Goal: Task Accomplishment & Management: Use online tool/utility

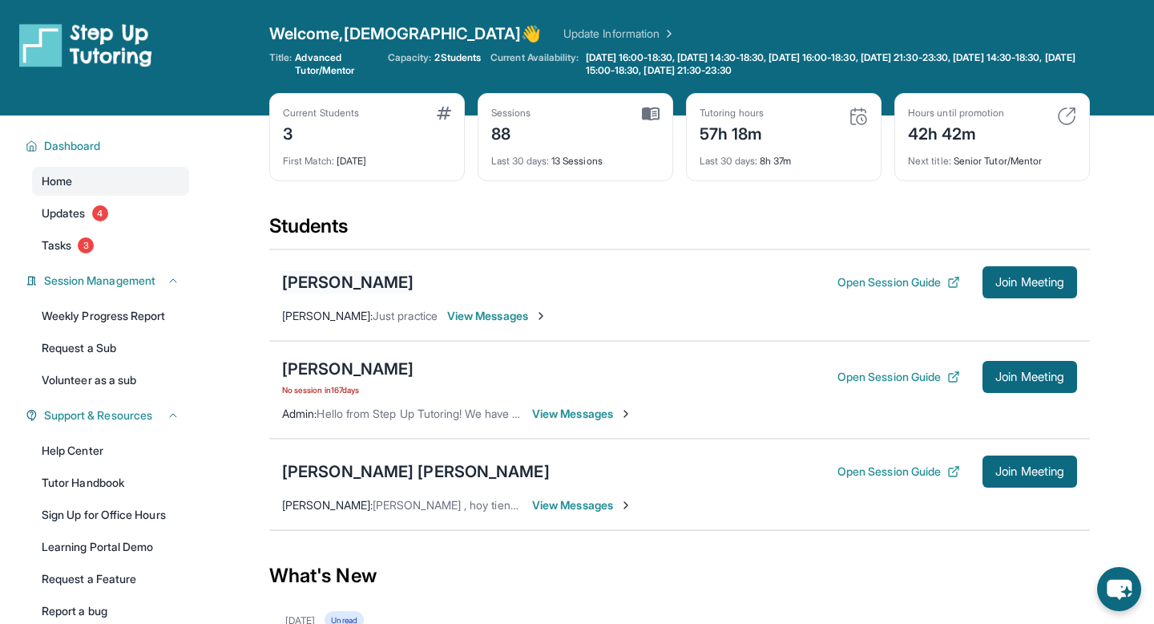
click at [365, 286] on div "[PERSON_NAME]" at bounding box center [347, 282] width 131 height 22
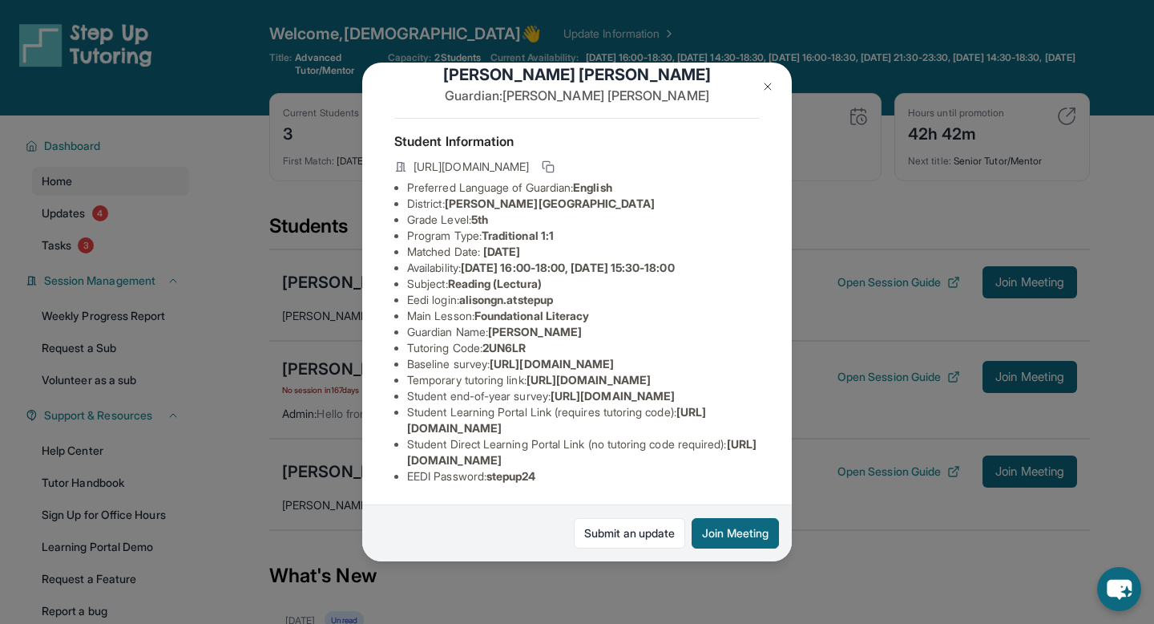
scroll to position [175, 0]
drag, startPoint x: 498, startPoint y: 479, endPoint x: 539, endPoint y: 479, distance: 41.7
click at [536, 479] on span "stepup24" at bounding box center [512, 476] width 50 height 14
click at [507, 479] on span "stepup24" at bounding box center [512, 476] width 50 height 14
drag, startPoint x: 493, startPoint y: 479, endPoint x: 553, endPoint y: 479, distance: 60.1
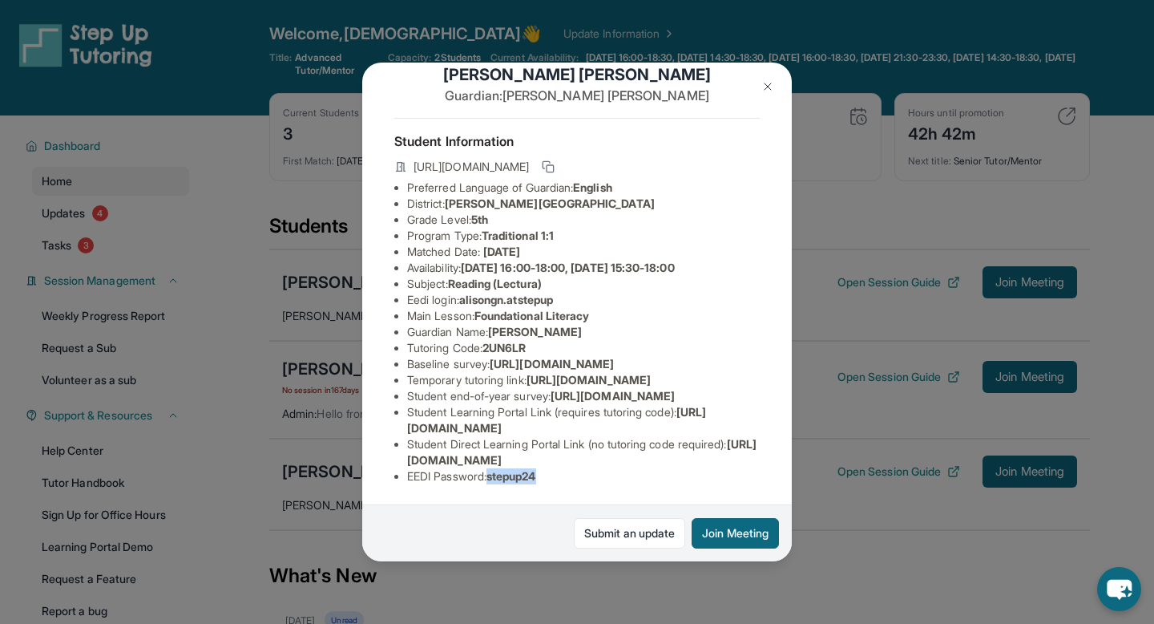
click at [553, 479] on li "EEDI Password : stepup24" at bounding box center [583, 476] width 353 height 16
copy span "stepup24"
click at [762, 87] on img at bounding box center [768, 86] width 13 height 13
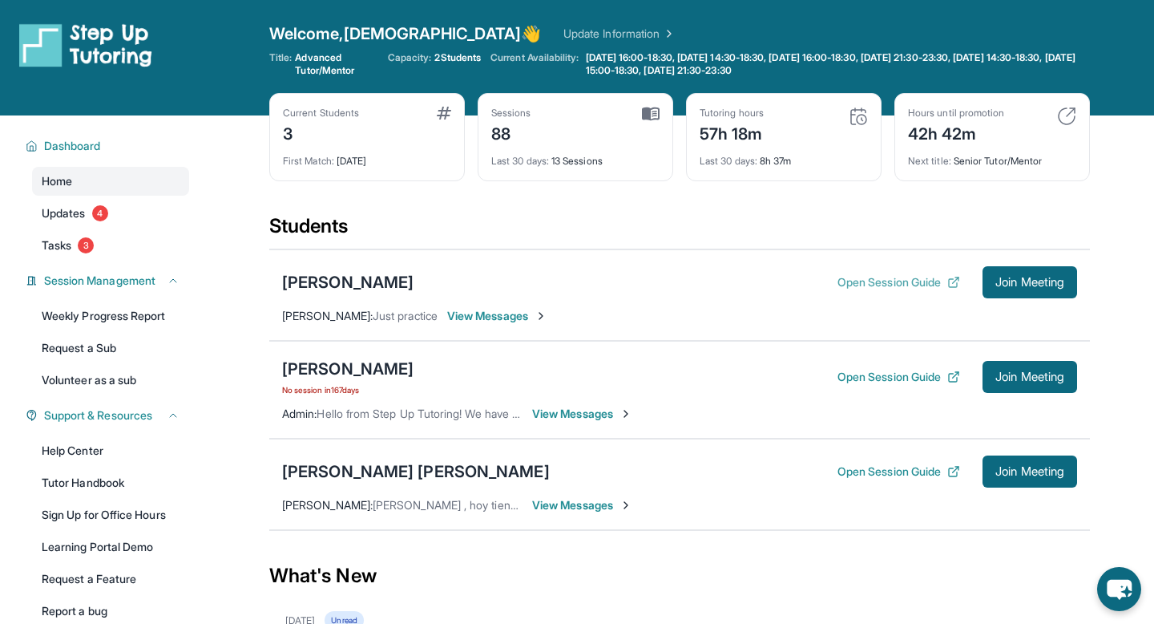
click at [901, 285] on button "Open Session Guide" at bounding box center [899, 282] width 123 height 16
click at [897, 280] on button "Open Session Guide" at bounding box center [899, 282] width 123 height 16
click at [495, 317] on span "View Messages" at bounding box center [497, 316] width 100 height 16
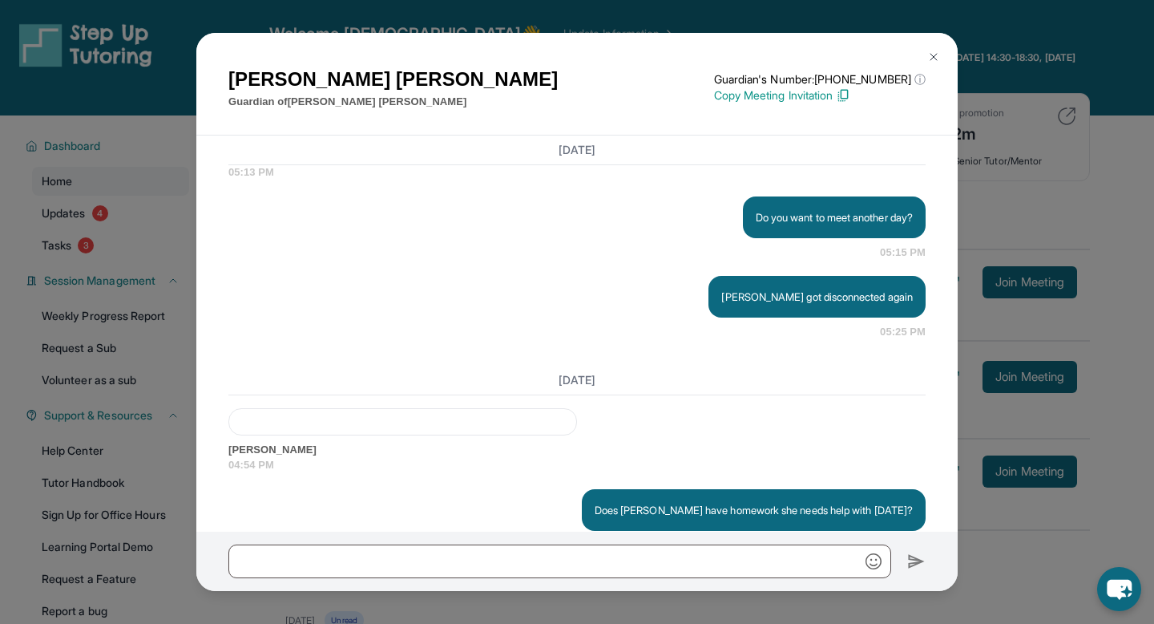
scroll to position [56963, 0]
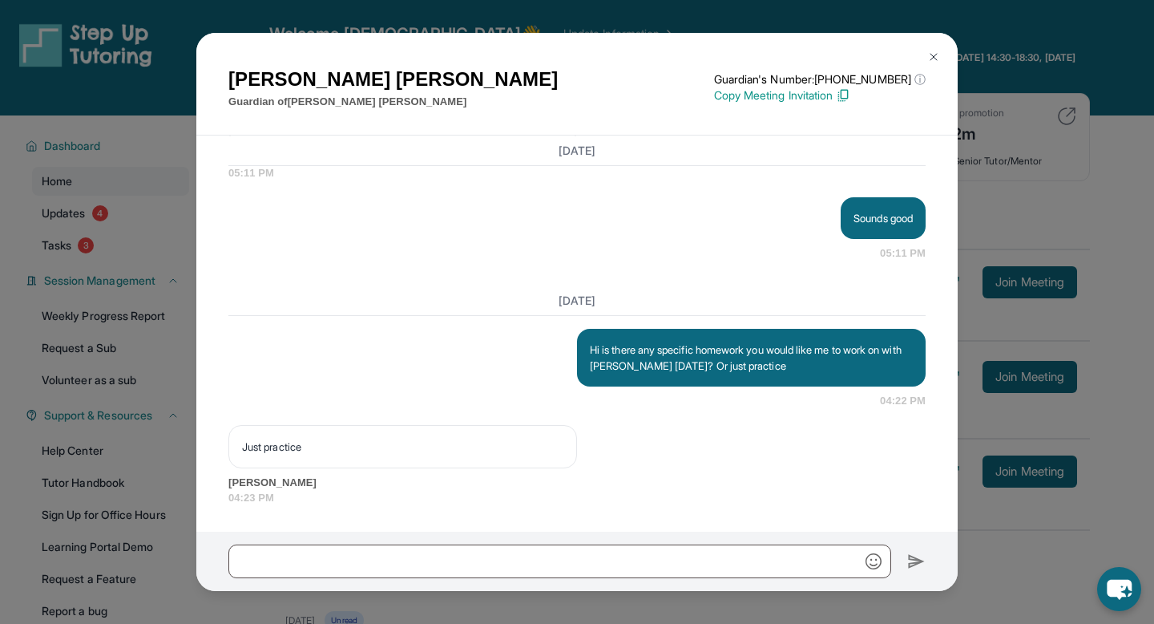
click at [996, 131] on div "[PERSON_NAME] Guardian of [PERSON_NAME] Guardian's Number: [PHONE_NUMBER] ⓘ Thi…" at bounding box center [577, 312] width 1154 height 624
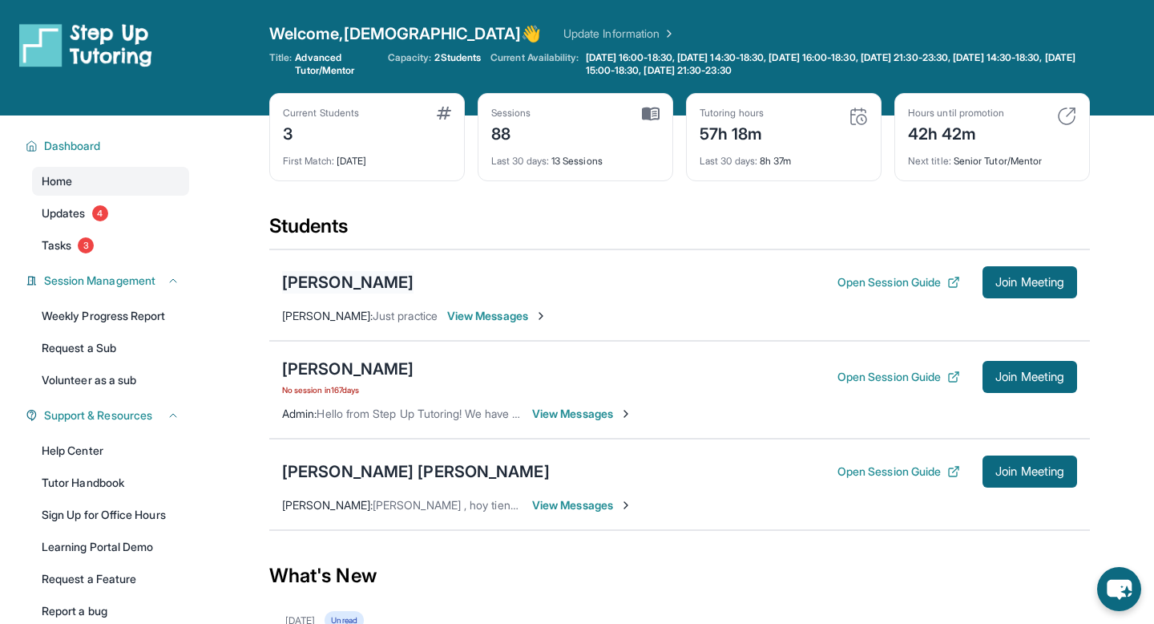
click at [362, 273] on div "[PERSON_NAME]" at bounding box center [347, 282] width 131 height 22
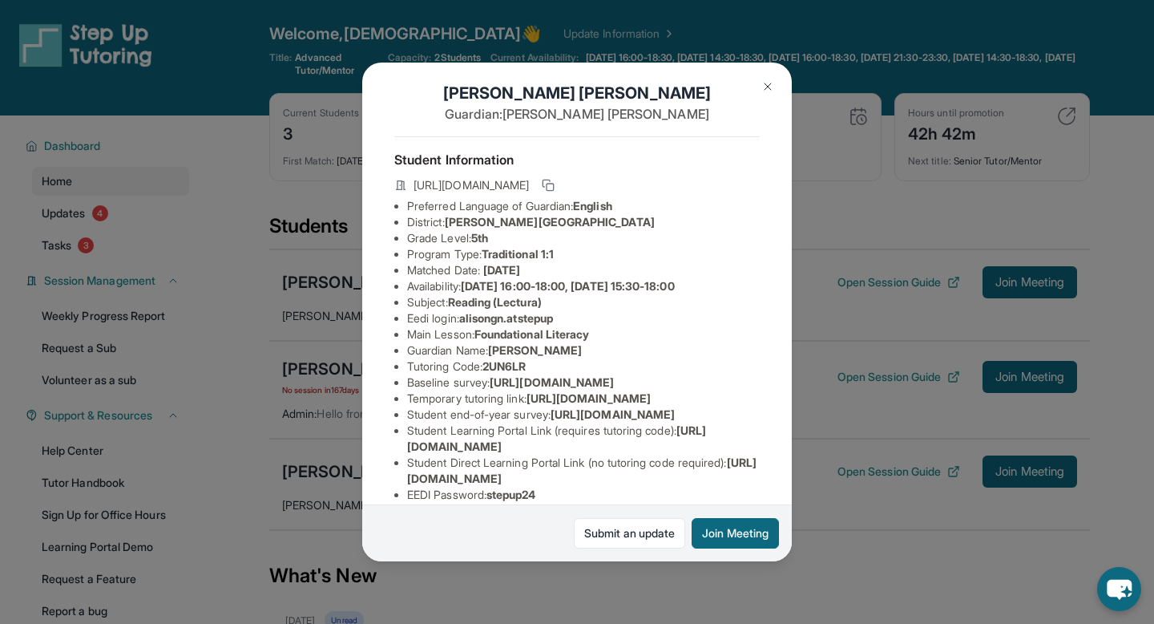
scroll to position [17, 0]
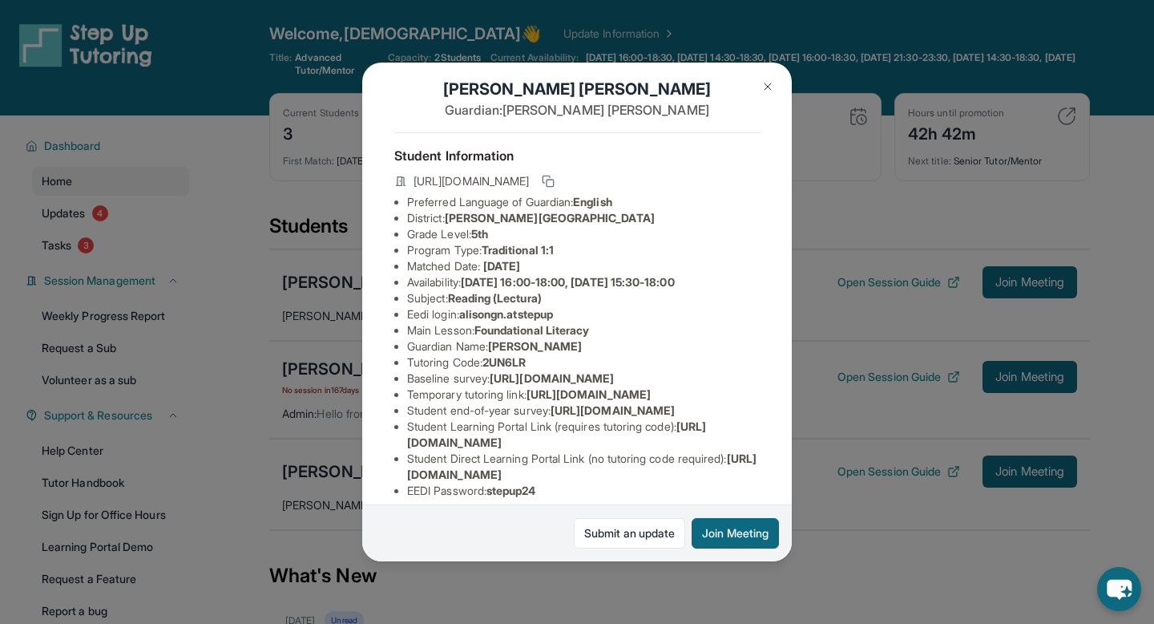
drag, startPoint x: 485, startPoint y: 271, endPoint x: 576, endPoint y: 267, distance: 90.7
click at [576, 267] on li "Matched Date: [DATE]" at bounding box center [583, 266] width 353 height 16
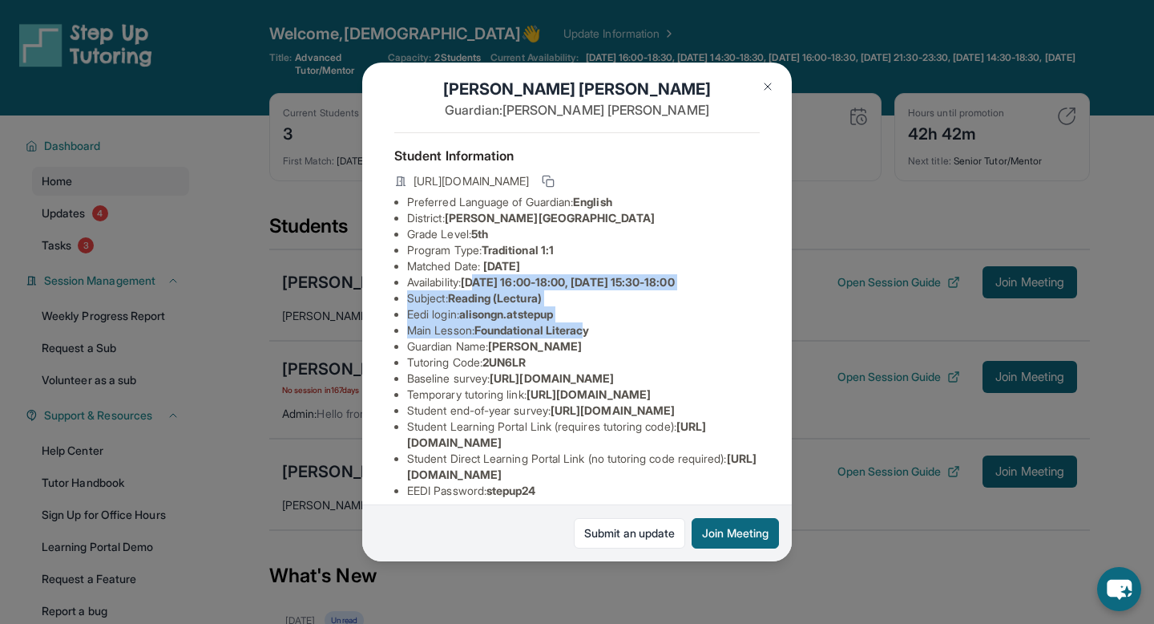
drag, startPoint x: 488, startPoint y: 289, endPoint x: 592, endPoint y: 323, distance: 109.0
click at [592, 323] on ul "Preferred Language of Guardian: English District: [PERSON_NAME] Unified School …" at bounding box center [577, 346] width 366 height 305
click at [491, 315] on span "alisongn.atstepup" at bounding box center [506, 314] width 94 height 14
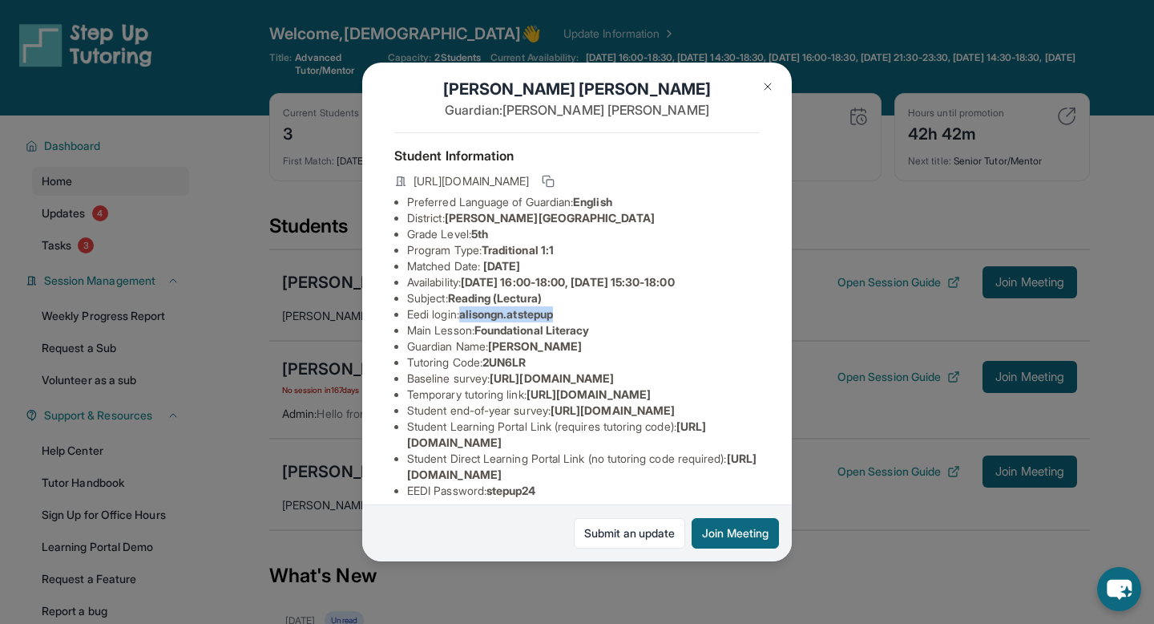
drag, startPoint x: 467, startPoint y: 315, endPoint x: 580, endPoint y: 315, distance: 113.0
click at [580, 315] on li "Eedi login : alisongn.atstepup" at bounding box center [583, 314] width 353 height 16
copy span "alisongn.atstepup"
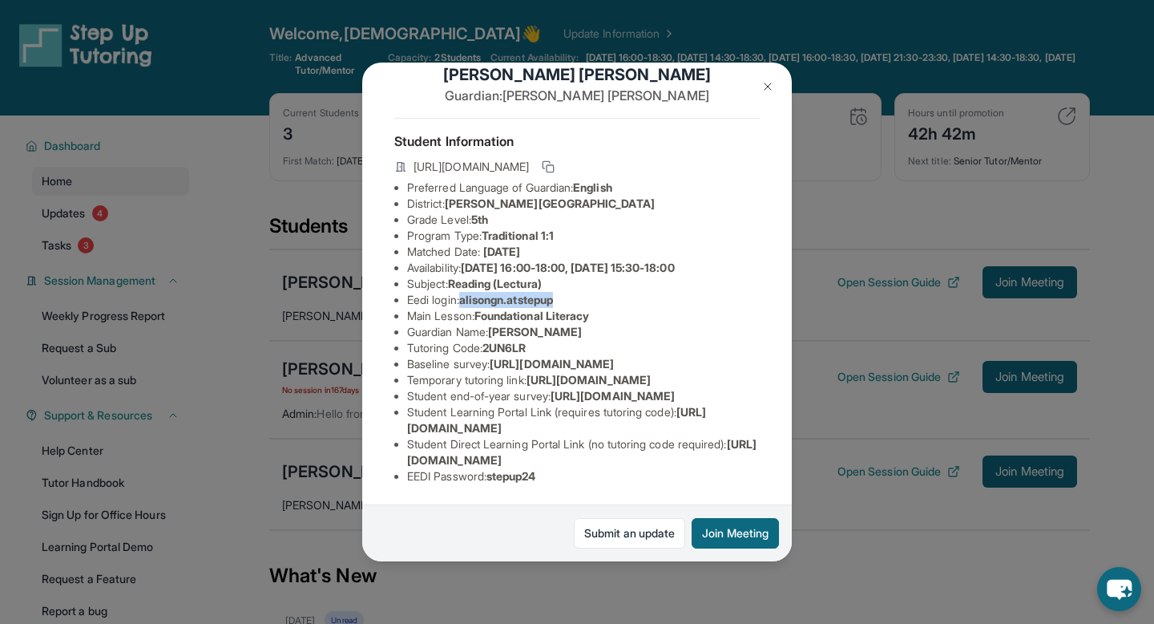
scroll to position [175, 0]
drag, startPoint x: 499, startPoint y: 479, endPoint x: 560, endPoint y: 480, distance: 60.9
click at [560, 480] on li "EEDI Password : stepup24" at bounding box center [583, 476] width 353 height 16
click at [521, 475] on span "stepup24" at bounding box center [512, 476] width 50 height 14
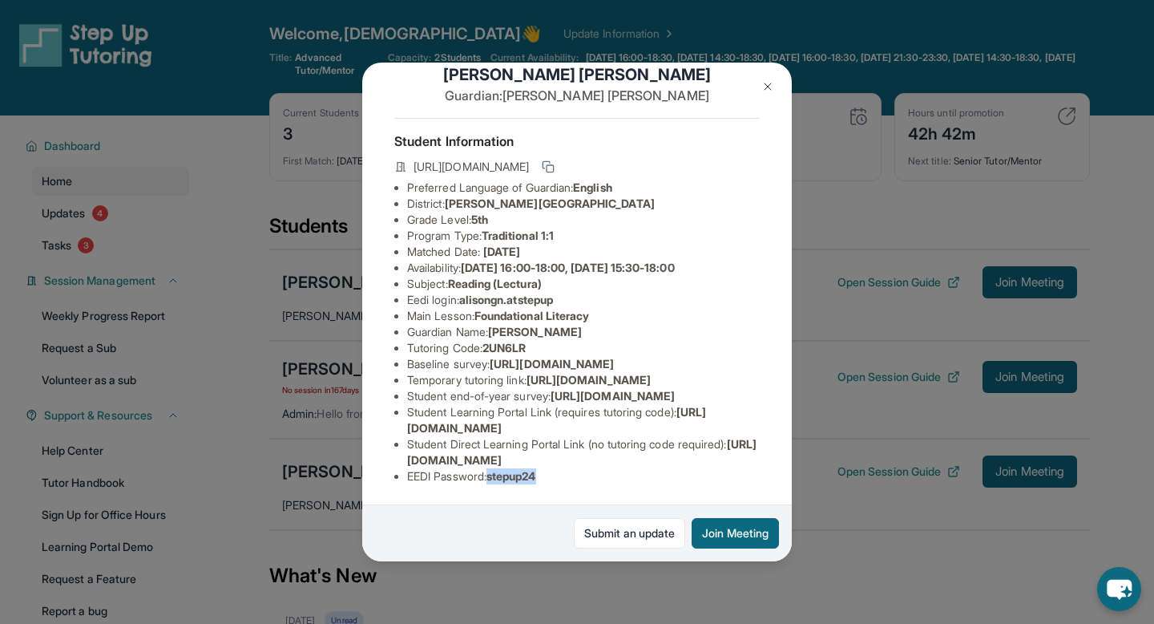
click at [770, 78] on button at bounding box center [768, 87] width 32 height 32
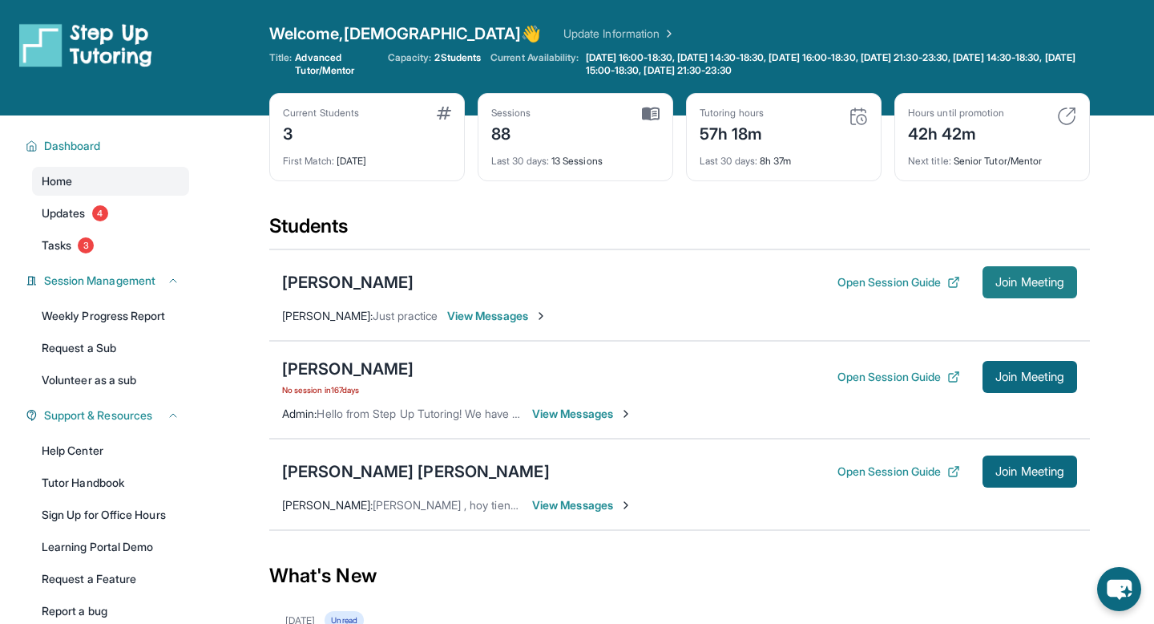
click at [1000, 277] on span "Join Meeting" at bounding box center [1030, 282] width 69 height 10
